Goal: Task Accomplishment & Management: Use online tool/utility

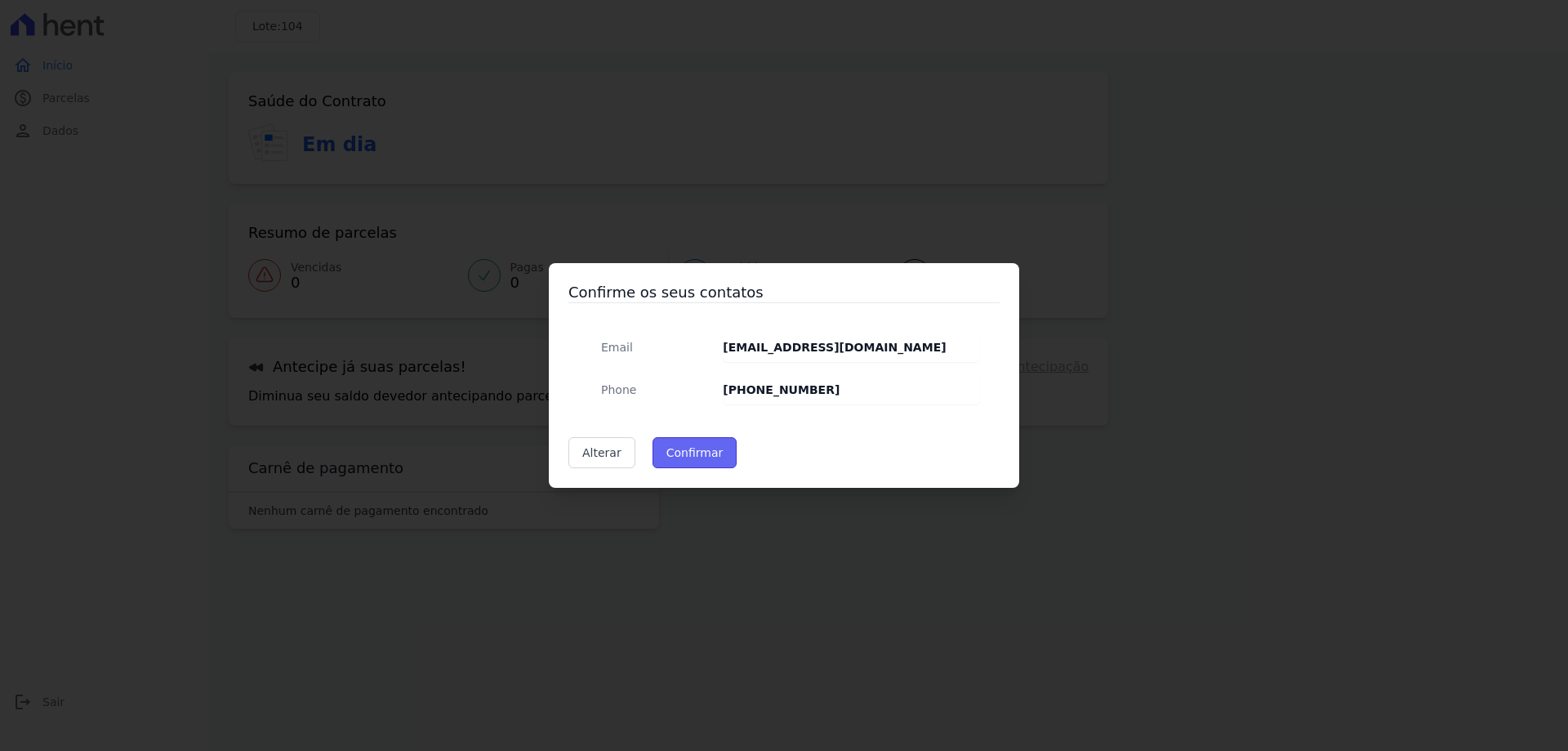
click at [689, 450] on button "Confirmar" at bounding box center [694, 453] width 85 height 31
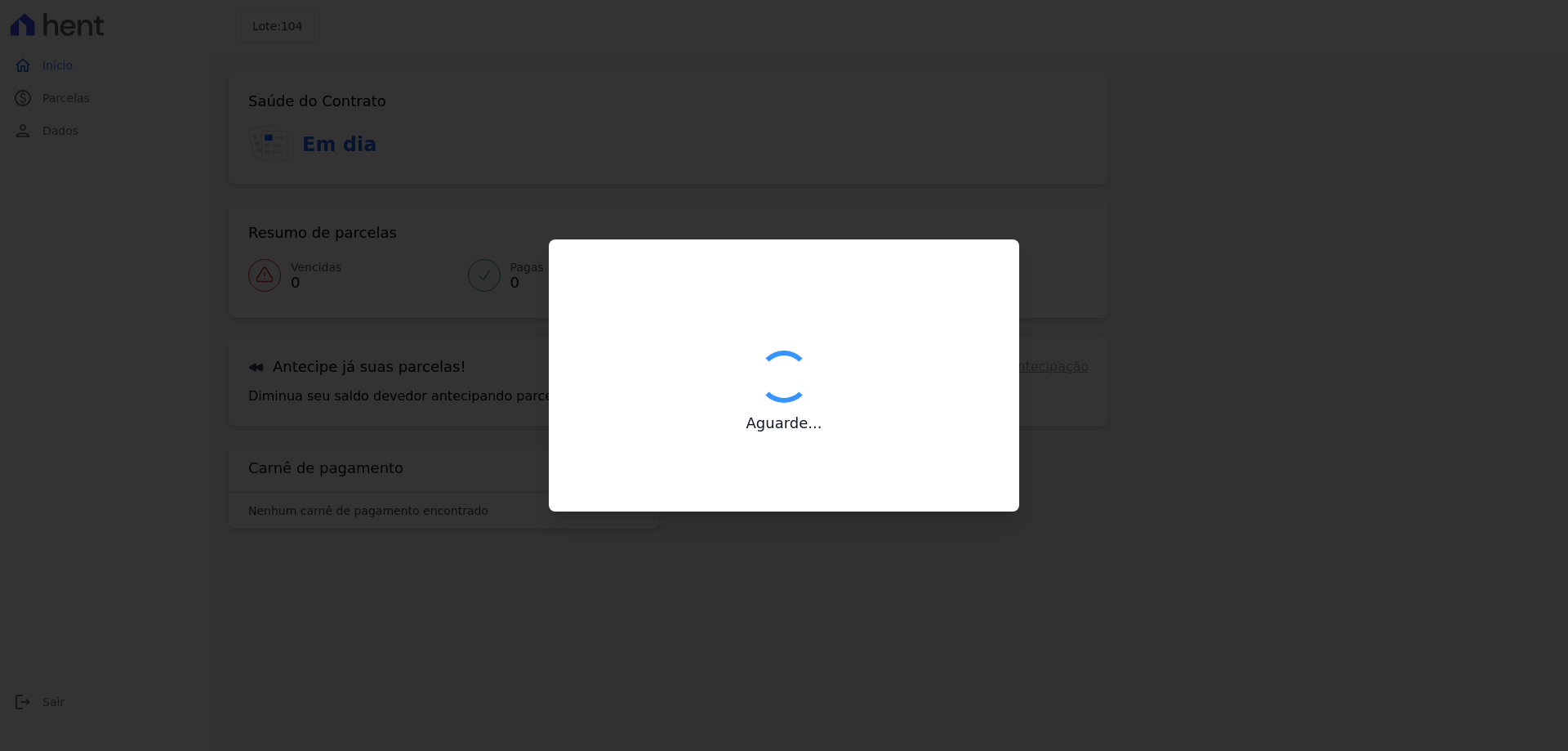
type input "Contatos confirmados com sucesso."
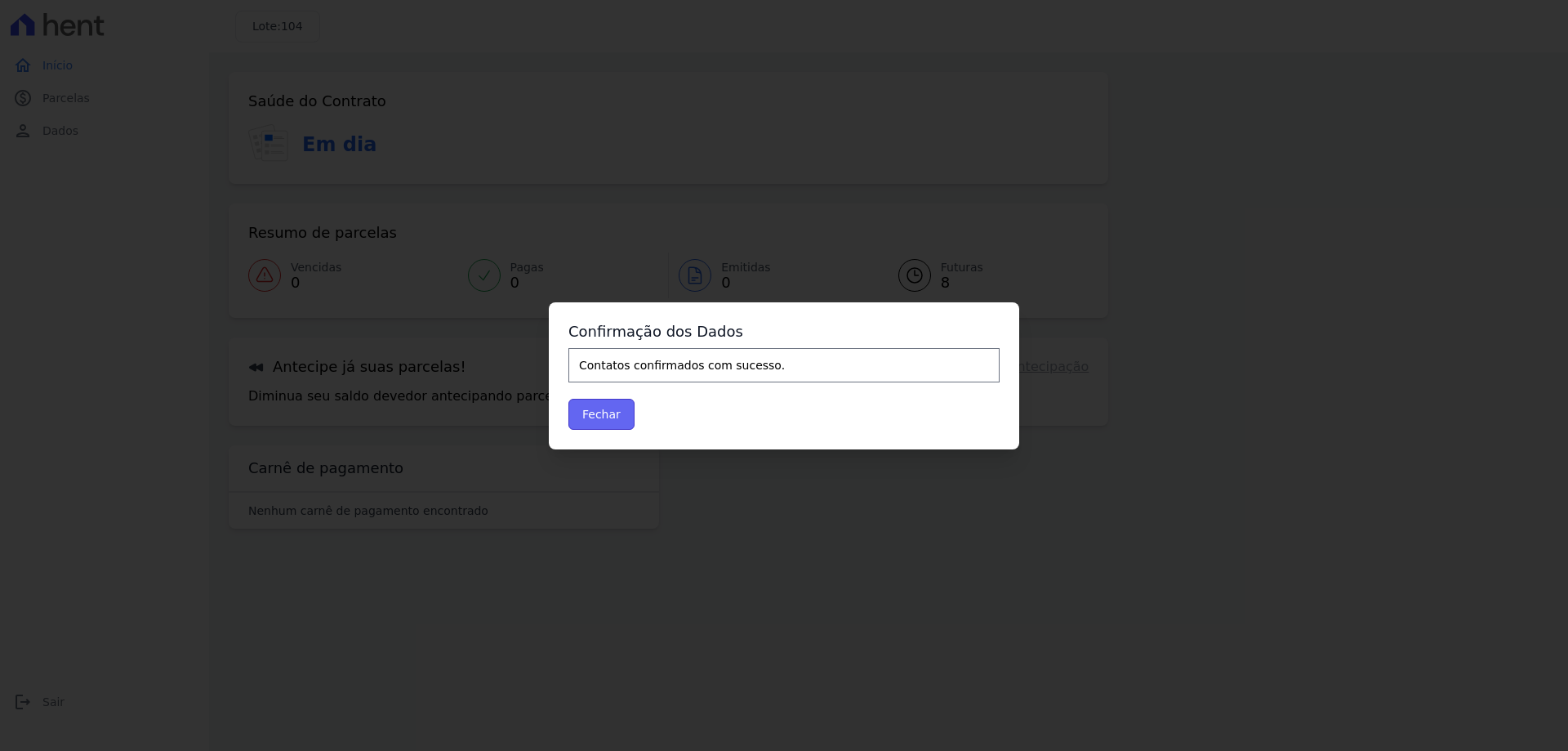
click at [613, 410] on button "Fechar" at bounding box center [601, 414] width 66 height 31
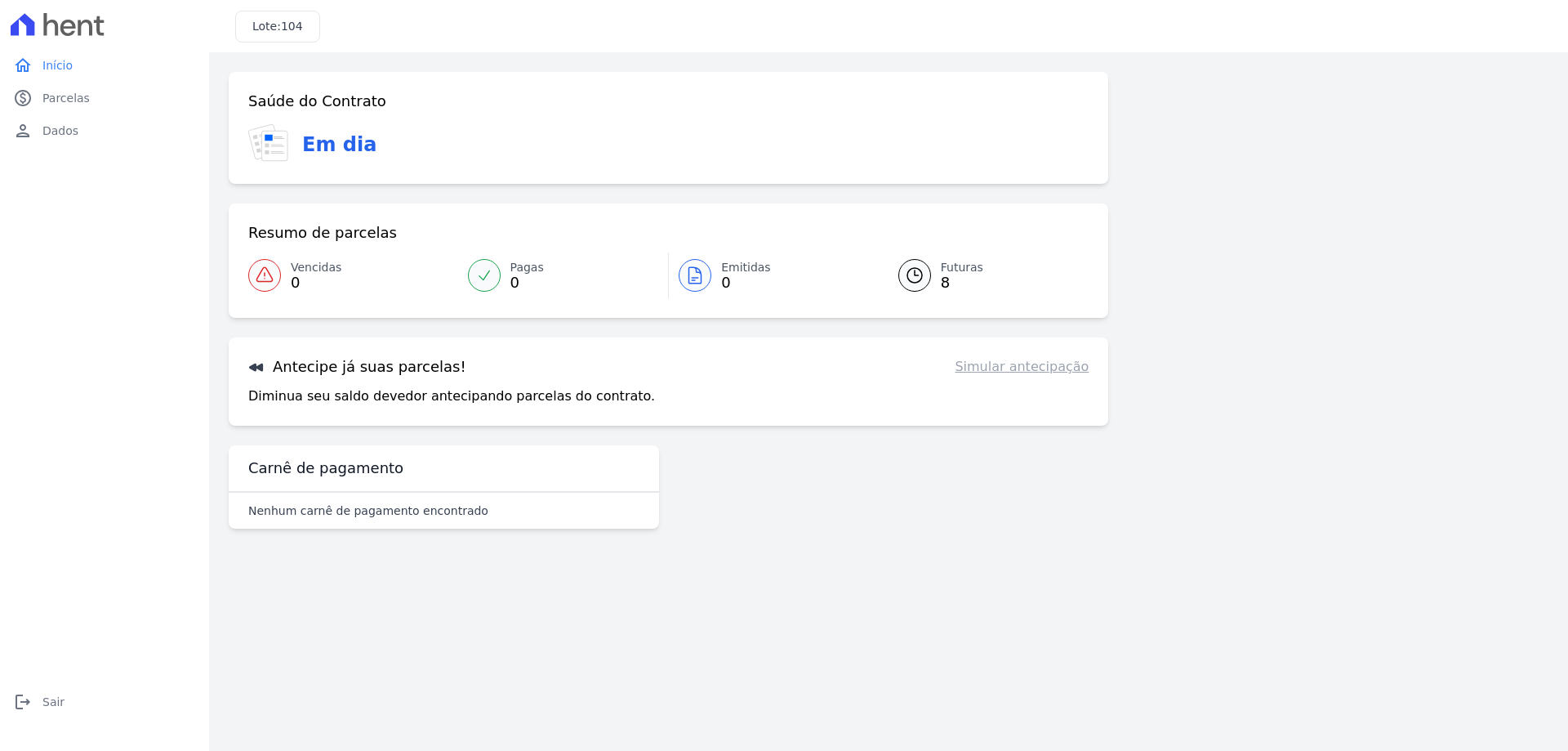
click at [929, 276] on div at bounding box center [915, 275] width 32 height 32
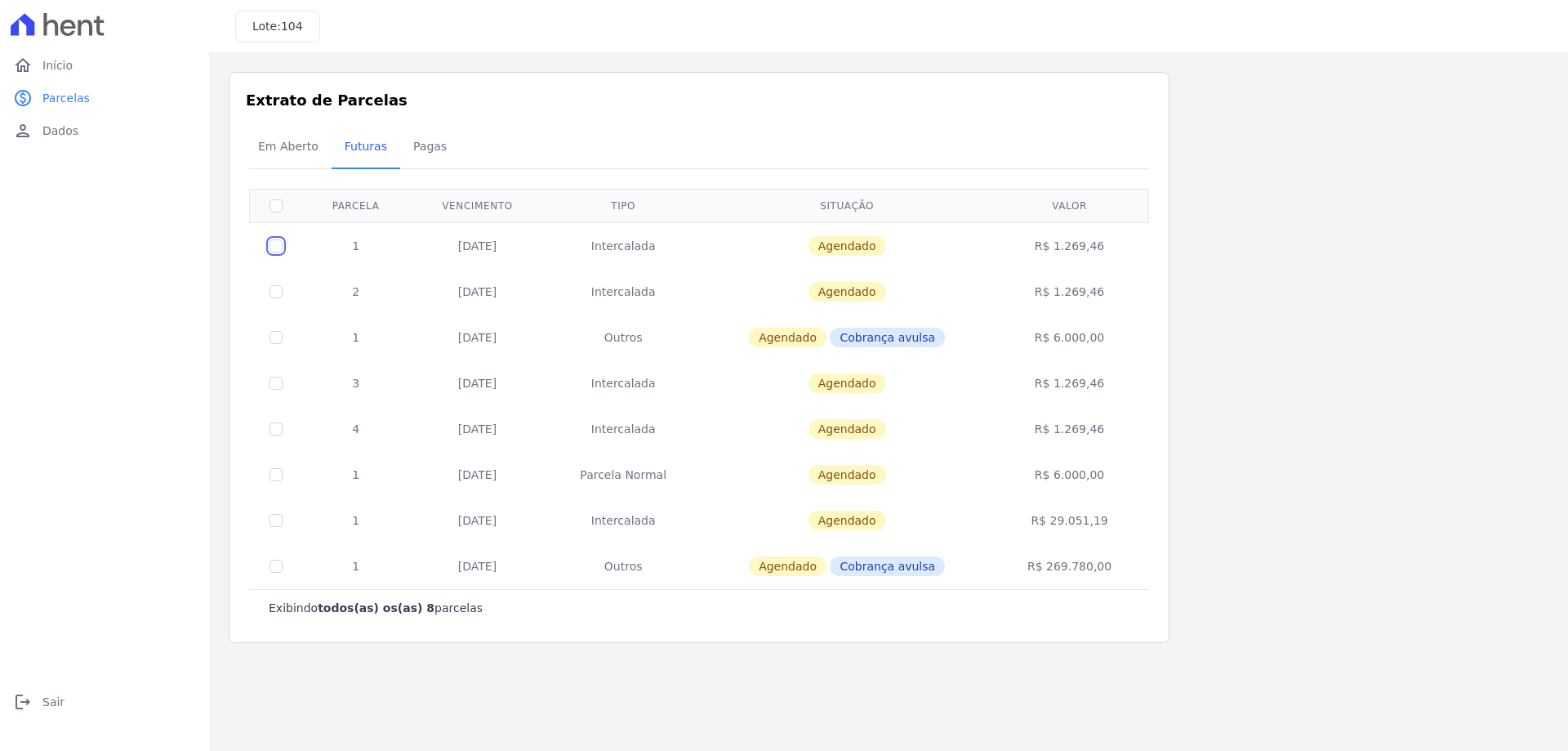
click at [282, 247] on input "checkbox" at bounding box center [276, 246] width 13 height 13
checkbox input "true"
click at [1131, 148] on div "Em Aberto Futuras [GEOGRAPHIC_DATA]" at bounding box center [698, 148] width 908 height 40
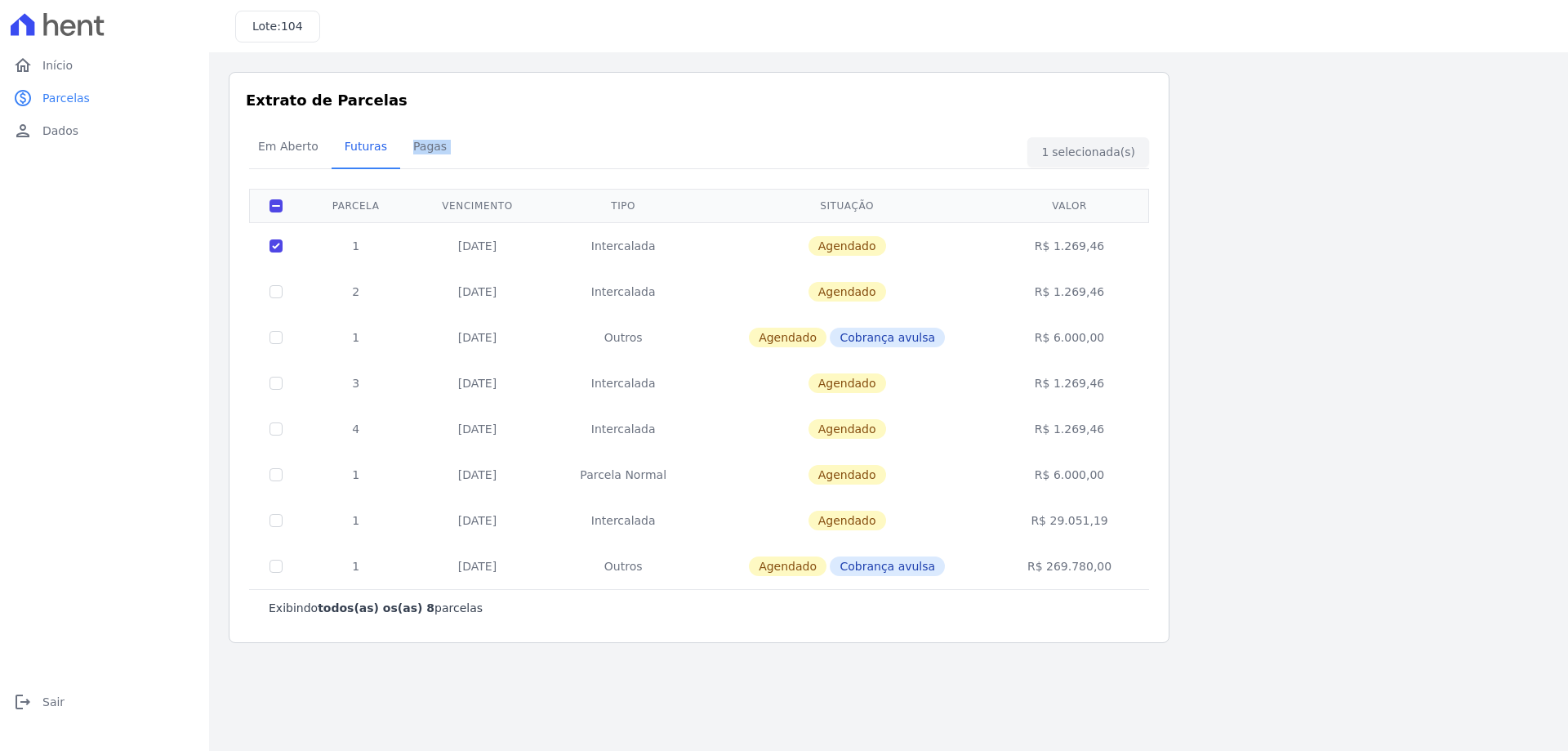
click at [1131, 148] on div "Em Aberto Futuras [GEOGRAPHIC_DATA]" at bounding box center [698, 148] width 908 height 40
click at [68, 59] on span "Início" at bounding box center [58, 65] width 30 height 16
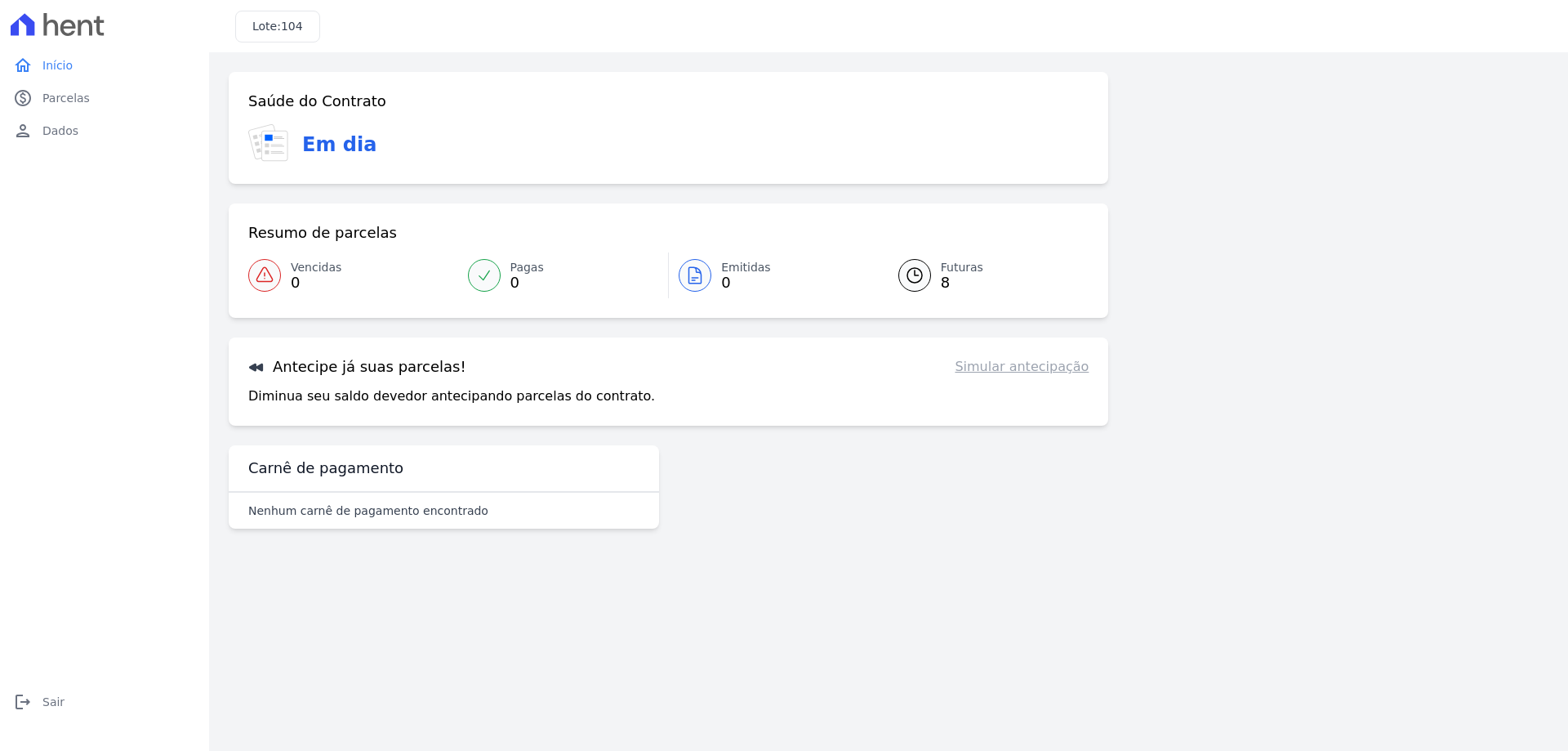
click at [1039, 366] on link "Simular antecipação" at bounding box center [1021, 367] width 134 height 20
click at [311, 362] on h3 "Antecipe já suas parcelas!" at bounding box center [357, 367] width 218 height 20
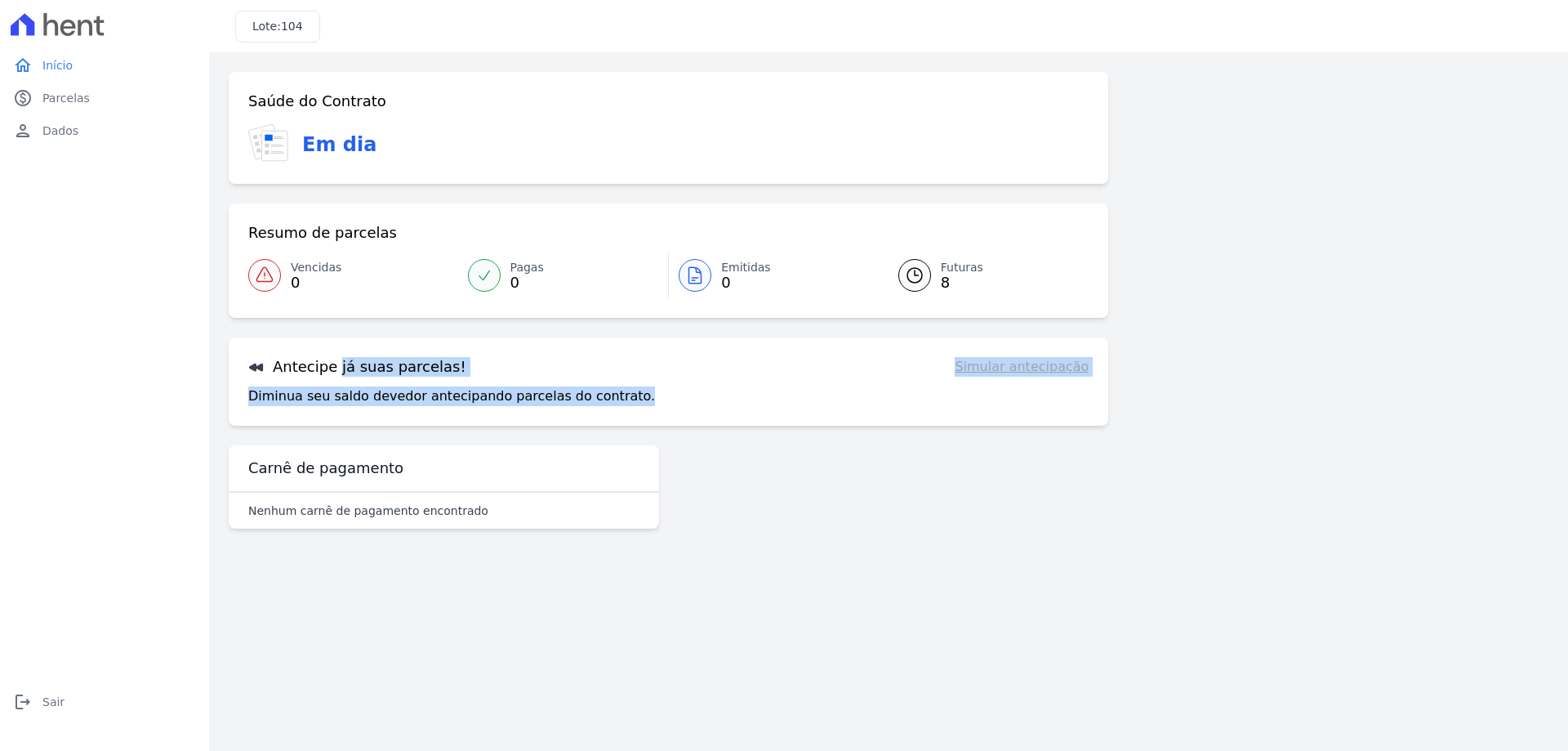
drag, startPoint x: 545, startPoint y: 399, endPoint x: 243, endPoint y: 367, distance: 303.7
click at [243, 367] on div "Antecipe já suas parcelas! Simular antecipação Diminua seu saldo devedor anteci…" at bounding box center [668, 381] width 879 height 89
click at [1027, 364] on link "Simular antecipação" at bounding box center [1021, 367] width 134 height 20
click at [797, 402] on div "Diminua seu saldo devedor antecipando parcelas do contrato. Simular antecipação" at bounding box center [669, 396] width 840 height 20
